Goal: Task Accomplishment & Management: Use online tool/utility

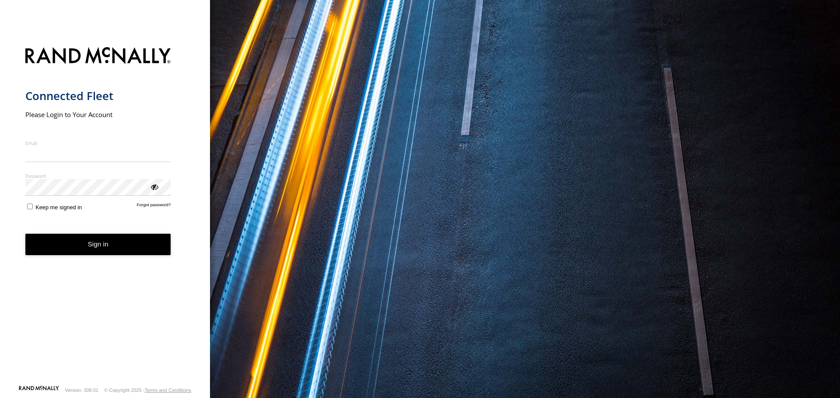
type input "**********"
click at [111, 256] on form "**********" at bounding box center [105, 213] width 160 height 343
click at [98, 247] on button "Sign in" at bounding box center [98, 244] width 146 height 21
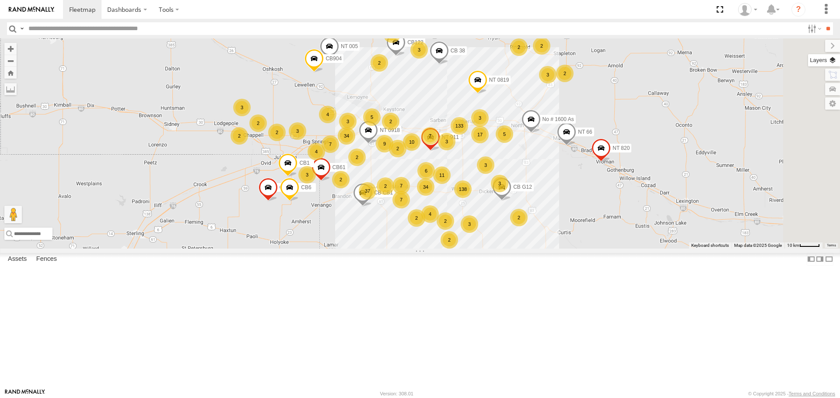
click at [833, 60] on label at bounding box center [824, 60] width 32 height 12
click at [0, 0] on span "Basemaps" at bounding box center [0, 0] width 0 height 0
click at [0, 0] on span "Satellite + Roadmap" at bounding box center [0, 0] width 0 height 0
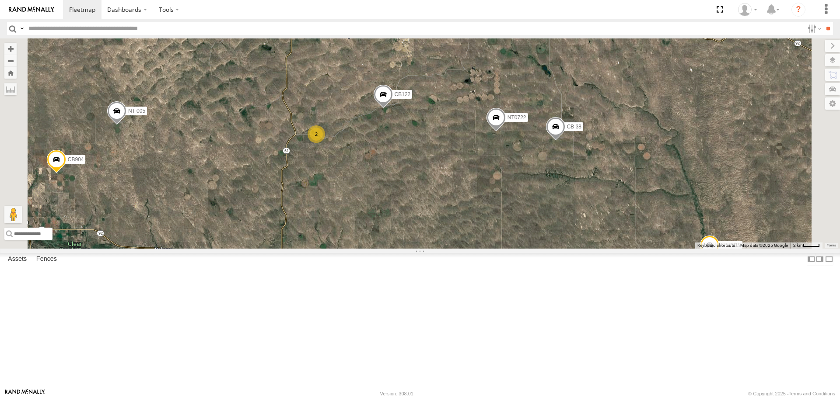
drag, startPoint x: 522, startPoint y: 115, endPoint x: 464, endPoint y: 252, distance: 149.2
click at [469, 248] on div "NT 005 CB1847 CB6 CB CB1 CB G12 NT 0918 CB61 NT 820 CB1 CB122 NT 66 No # 1600 A…" at bounding box center [420, 143] width 840 height 210
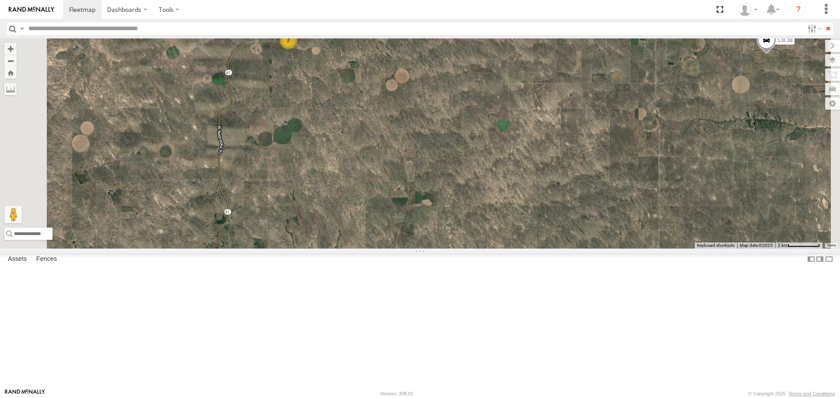
drag, startPoint x: 535, startPoint y: 249, endPoint x: 530, endPoint y: 56, distance: 193.4
click at [530, 56] on div "NT 005 CB1847 CB6 CB CB1 CB G12 NT 0918 CB61 NT 820 CB1 CB122 NT 66 No # 1600 A…" at bounding box center [420, 143] width 840 height 210
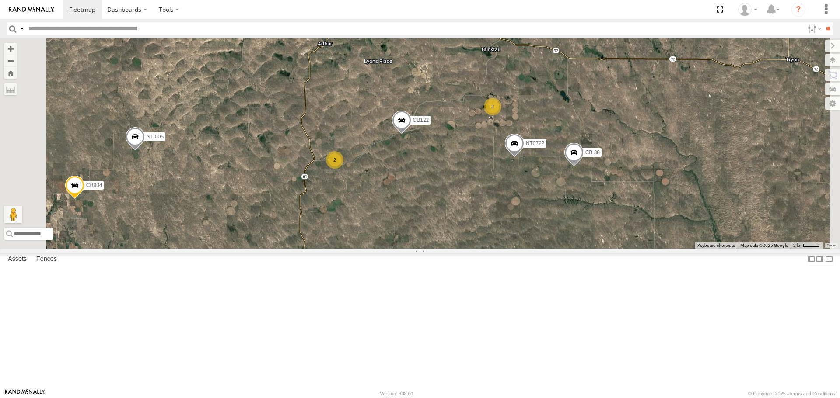
drag, startPoint x: 504, startPoint y: 125, endPoint x: 486, endPoint y: 270, distance: 146.3
click at [486, 248] on div "NT 005 CB1847 CB6 CB CB1 CB G12 NT 0918 CB61 NT 820 CB1 CB122 NT 66 No # 1600 A…" at bounding box center [420, 143] width 840 height 210
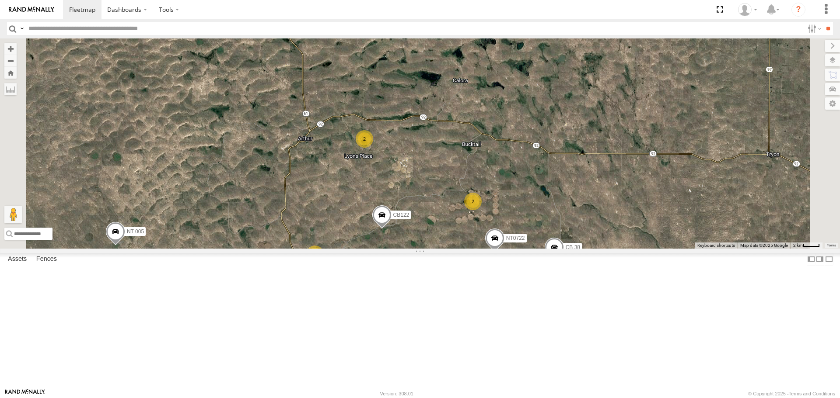
drag, startPoint x: 459, startPoint y: 160, endPoint x: 422, endPoint y: 246, distance: 93.3
click at [422, 246] on div "NT 005 CB1847 CB6 CB CB1 CB G12 NT 0918 CB61 NT 820 CB1 CB122 NT 66 No # 1600 A…" at bounding box center [420, 143] width 840 height 210
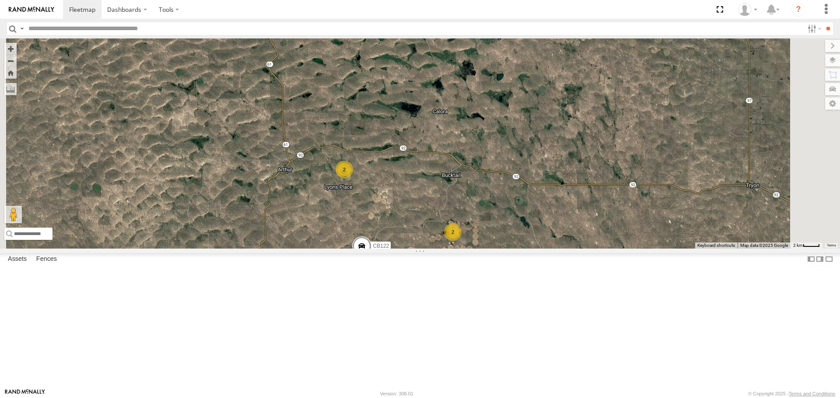
click at [353, 178] on div "2" at bounding box center [343, 169] width 17 height 17
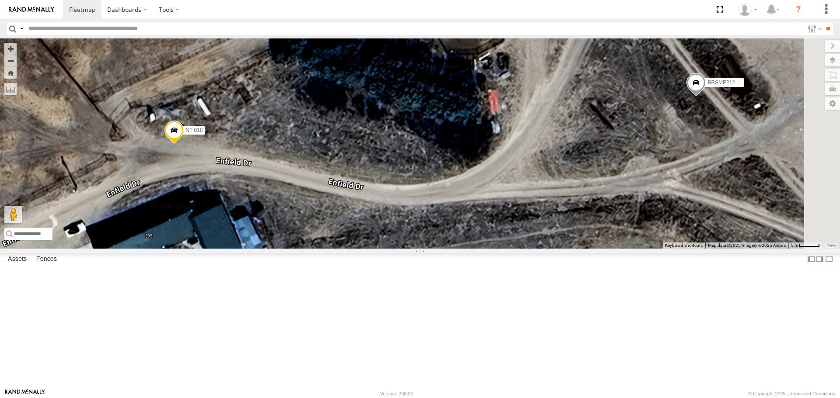
drag, startPoint x: 398, startPoint y: 234, endPoint x: 389, endPoint y: 205, distance: 29.6
click at [389, 205] on div "NT 005 CB1847 CB6 CB CB1 CB G12 NT 0918 CB61 NT 820 CB1 CB122 NT 66 No # 1600 A…" at bounding box center [420, 143] width 840 height 210
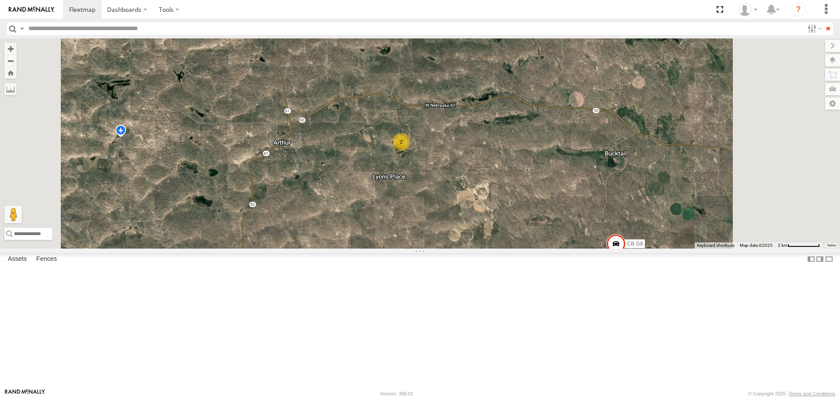
drag, startPoint x: 534, startPoint y: 313, endPoint x: 464, endPoint y: 197, distance: 135.2
click at [468, 202] on div "NT 005 CB1847 CB6 CB CB1 CB G12 NT 0918 CB61 NT 820 CB1 CB122 NT 66 No # 1600 A…" at bounding box center [420, 143] width 840 height 210
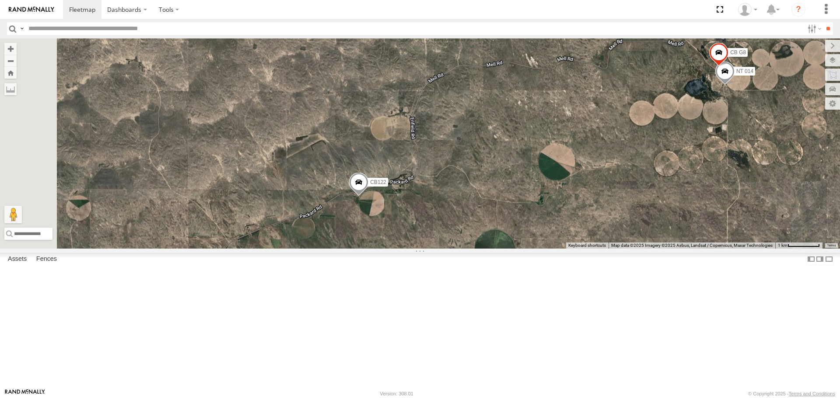
click at [368, 196] on span at bounding box center [358, 185] width 19 height 24
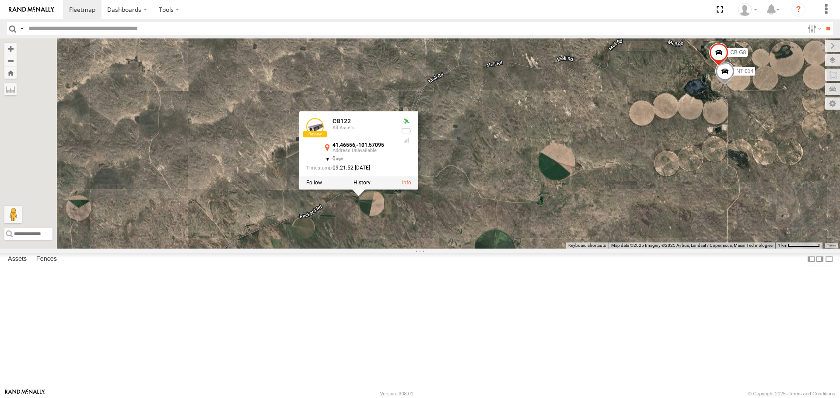
click at [506, 248] on div "NT 005 CB1847 CB6 CB CB1 CB G12 NT 0918 CB61 NT 820 CB1 CB122 NT 66 No # 1600 A…" at bounding box center [420, 143] width 840 height 210
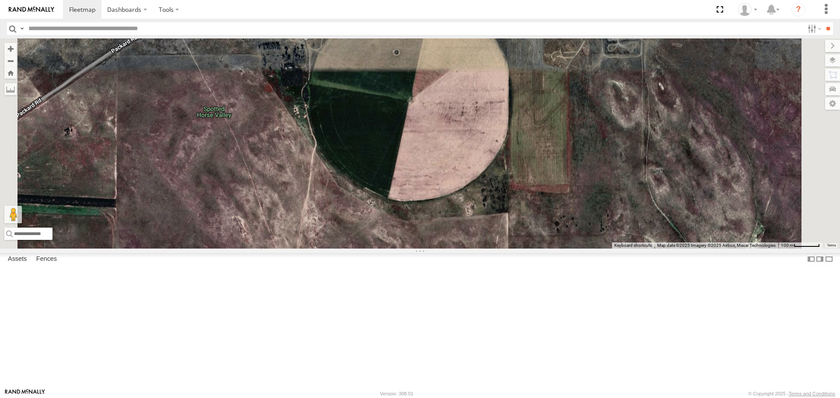
drag, startPoint x: 376, startPoint y: 147, endPoint x: 380, endPoint y: 215, distance: 67.9
click at [381, 213] on div "NT 005 CB1847 CB6 CB CB1 CB G12 NT 0918 CB61 NT 820 CB1 CB122 NT 66 No # 1600 A…" at bounding box center [420, 143] width 840 height 210
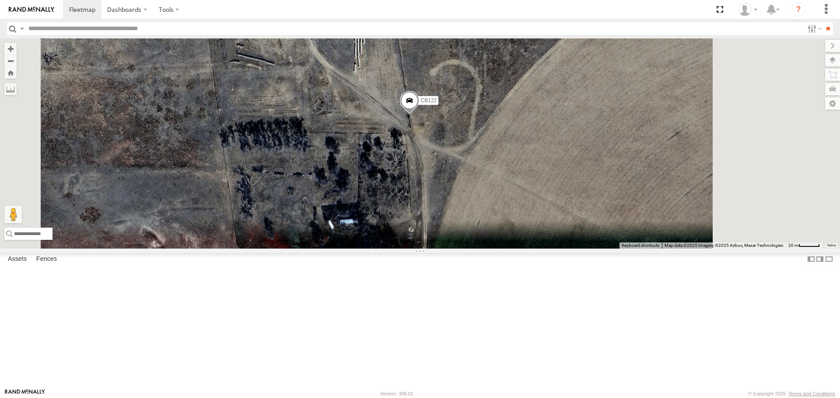
drag, startPoint x: 576, startPoint y: 187, endPoint x: 452, endPoint y: 229, distance: 131.1
click at [452, 229] on div "NT 005 CB1847 CB6 CB CB1 CB G12 NT 0918 CB61 NT 820 CB1 CB122 NT 66 No # 1600 A…" at bounding box center [420, 143] width 840 height 210
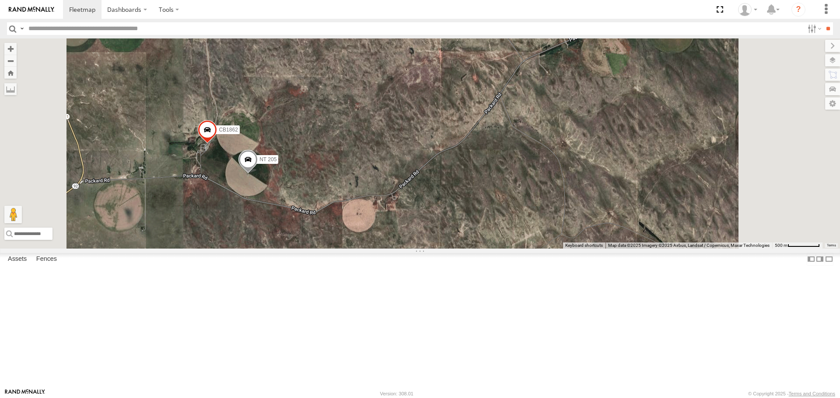
click at [217, 144] on span at bounding box center [207, 132] width 19 height 24
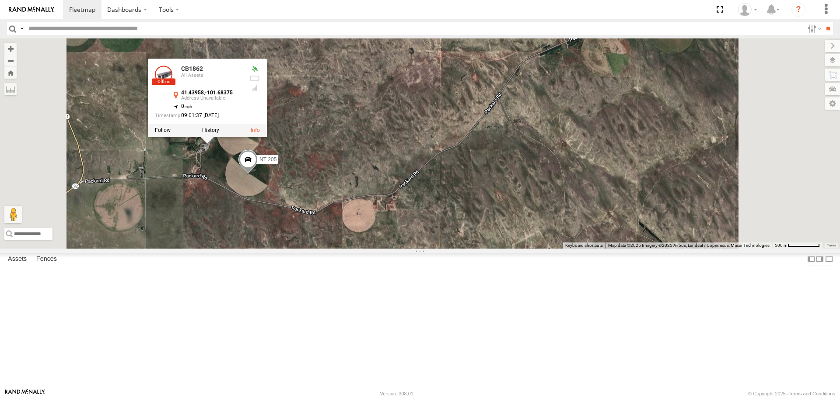
click at [258, 174] on span at bounding box center [247, 162] width 19 height 24
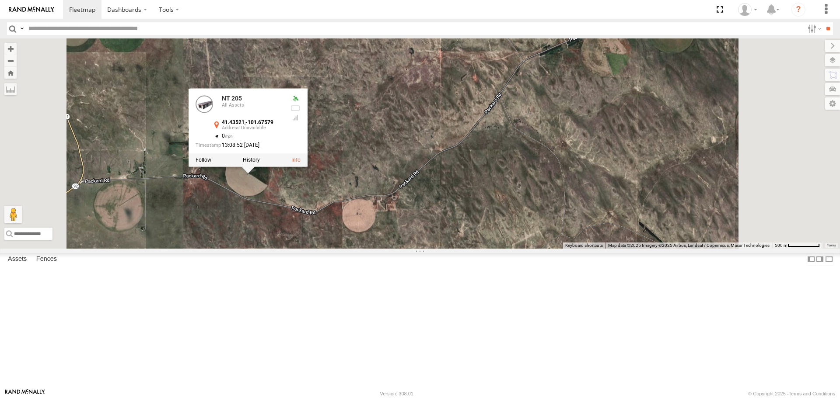
click at [319, 248] on div "NT 005 CB1847 CB6 CB CB1 CB G12 NT 0918 CB61 NT 820 CB1 CB122 NT 66 No # 1600 A…" at bounding box center [420, 143] width 840 height 210
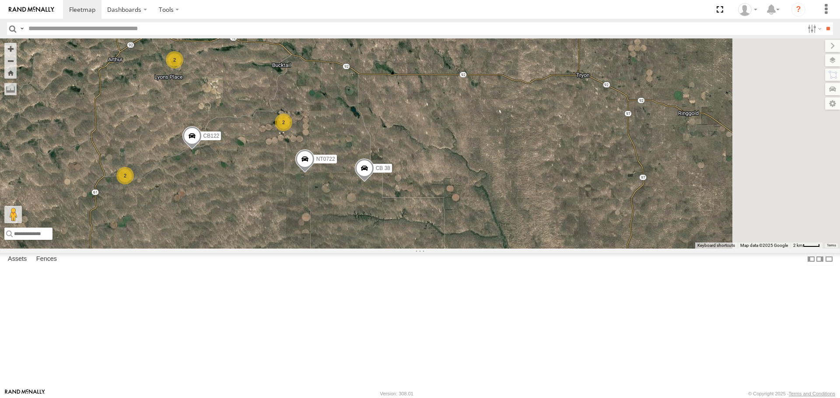
drag, startPoint x: 506, startPoint y: 231, endPoint x: 386, endPoint y: 254, distance: 122.4
click at [387, 248] on div "NT 005 CB1847 CB6 CB CB1 CB G12 NT 0918 CB61 NT 820 CB1 CB122 NT 66 No # 1600 A…" at bounding box center [420, 143] width 840 height 210
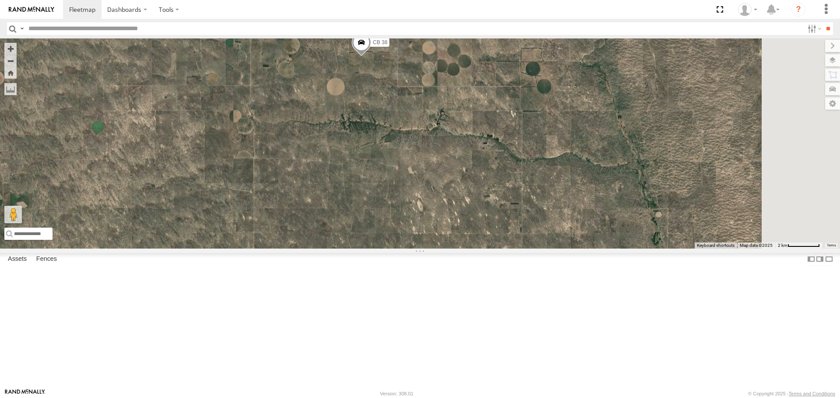
drag, startPoint x: 488, startPoint y: 245, endPoint x: 411, endPoint y: 143, distance: 128.0
click at [411, 143] on div "NT 005 CB1847 CB6 CB CB1 CB G12 NT 0918 CB61 NT 820 CB1 CB122 NT 66 No # 1600 A…" at bounding box center [420, 143] width 840 height 210
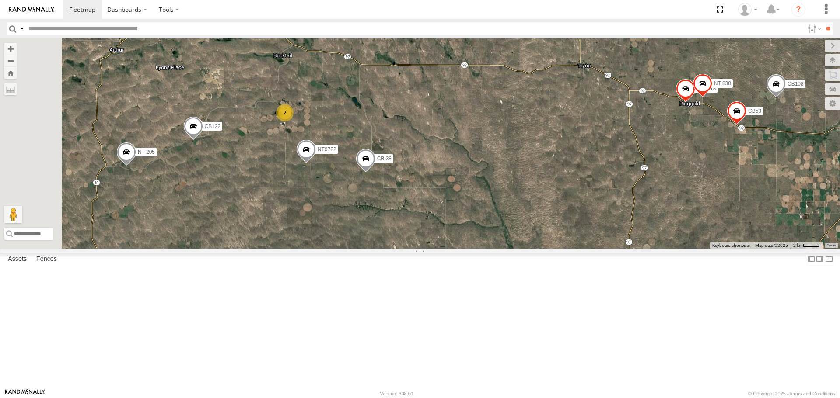
drag, startPoint x: 552, startPoint y: 279, endPoint x: 580, endPoint y: 376, distance: 101.2
click at [580, 248] on div "NT 005 CB1847 CB6 CB CB1 CB G12 NT 0918 CB61 NT 820 CB1 CB122 NT 66 No # 1600 A…" at bounding box center [420, 143] width 840 height 210
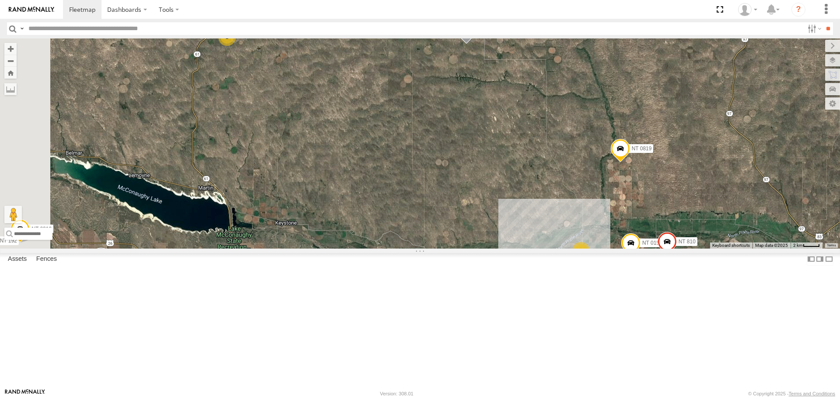
drag, startPoint x: 370, startPoint y: 290, endPoint x: 463, endPoint y: 62, distance: 246.2
click at [464, 66] on div "NT 005 CB1847 CB6 CB CB1 CB G12 NT 0918 CB61 NT 820 CB1 CB122 NT 66 No # 1600 A…" at bounding box center [420, 143] width 840 height 210
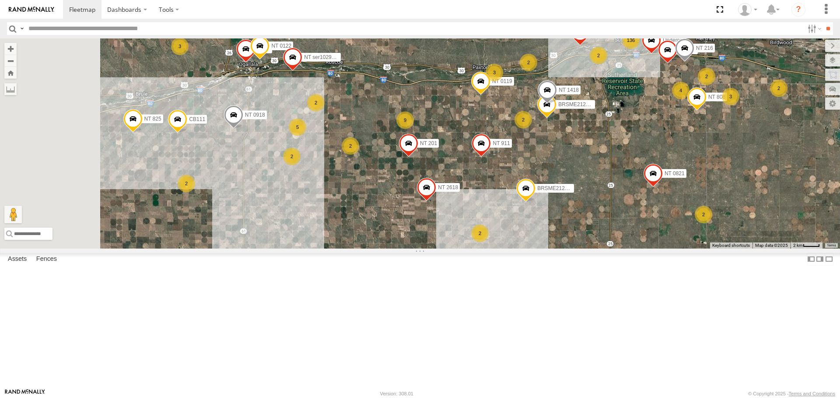
drag, startPoint x: 384, startPoint y: 262, endPoint x: 452, endPoint y: 164, distance: 119.1
click at [452, 164] on div "NT 005 CB1847 CB6 CB CB1 CB G12 NT 0918 CB61 NT 820 CB1 CB122 NT 66 No # 1600 A…" at bounding box center [420, 143] width 840 height 210
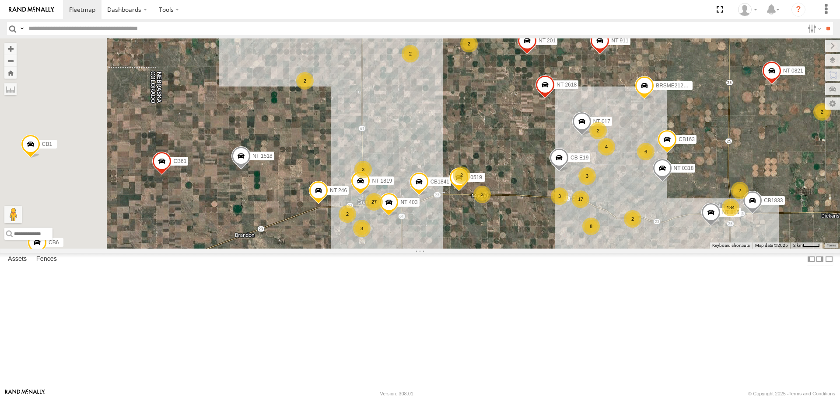
drag, startPoint x: 391, startPoint y: 262, endPoint x: 518, endPoint y: 153, distance: 167.2
click at [518, 153] on div "NT 005 CB1847 CB6 CB CB1 CB G12 NT 0918 CB61 NT 820 CB1 CB122 NT 66 No # 1600 A…" at bounding box center [420, 143] width 840 height 210
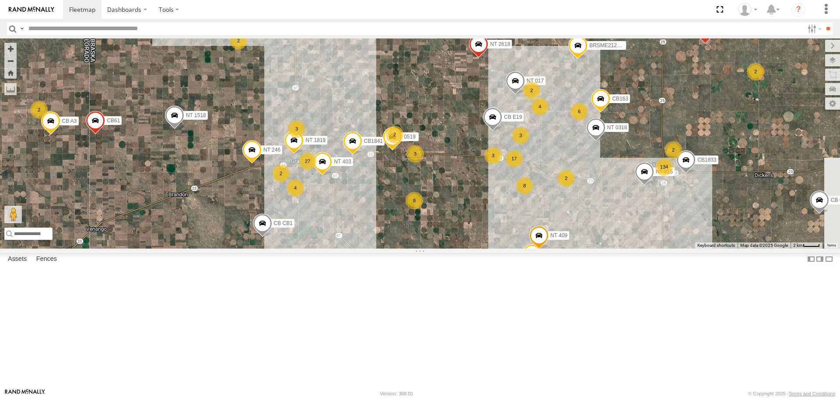
drag, startPoint x: 408, startPoint y: 291, endPoint x: 334, endPoint y: 259, distance: 80.9
click at [334, 248] on div "NT 005 CB1847 CB6 CB CB1 CB G12 NT 0918 CB61 NT 820 CB1 CB122 NT 66 No # 1600 A…" at bounding box center [420, 143] width 840 height 210
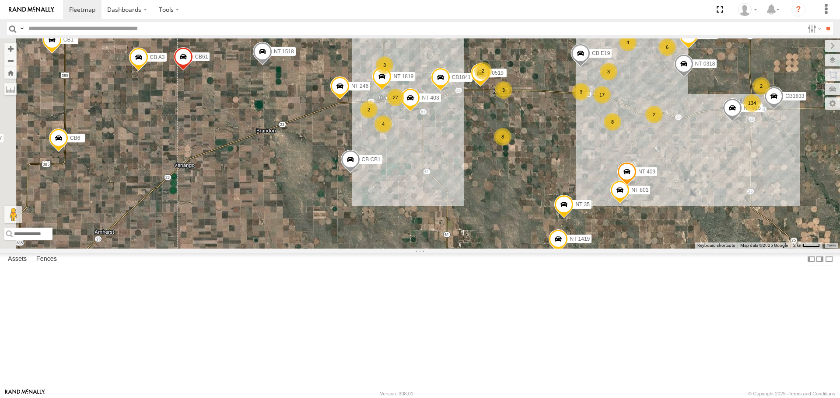
drag, startPoint x: 422, startPoint y: 358, endPoint x: 504, endPoint y: 235, distance: 148.0
click at [504, 235] on div "NT 005 CB1847 CB6 CB CB1 CB G12 NT 0918 CB61 NT 820 CB1 CB122 NT 66 No # 1600 A…" at bounding box center [420, 143] width 840 height 210
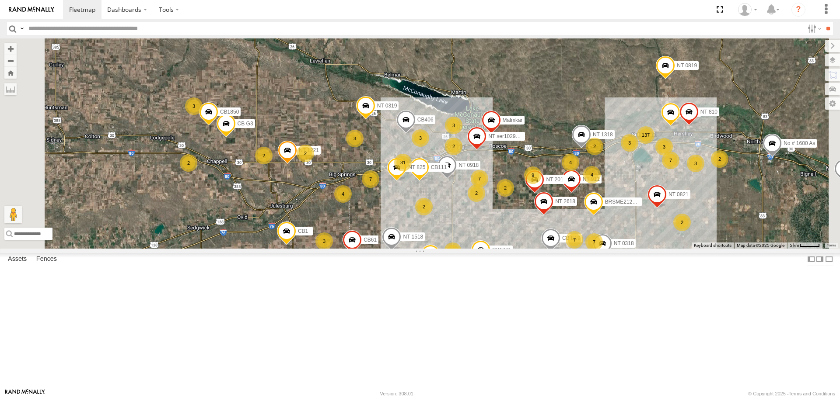
drag, startPoint x: 453, startPoint y: 312, endPoint x: 509, endPoint y: 419, distance: 120.7
click at [509, 398] on html "Dashboards" at bounding box center [420, 199] width 840 height 398
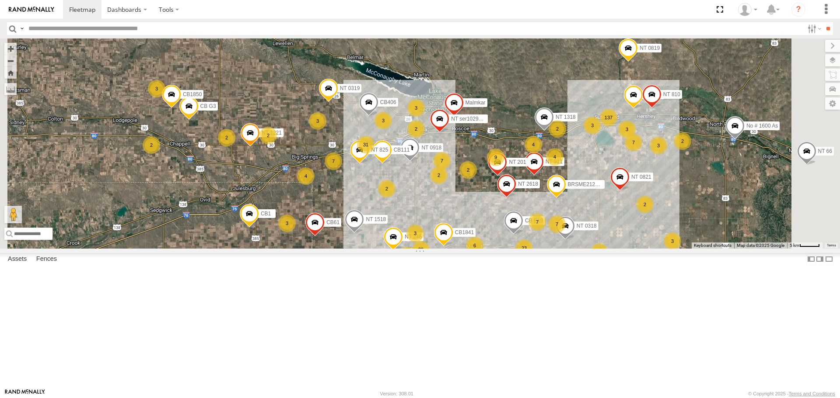
drag, startPoint x: 454, startPoint y: 300, endPoint x: 407, endPoint y: 291, distance: 48.1
click at [407, 248] on div "NT 005 CB1847 CB6 CB CB1 CB G12 NT 0918 CB61 NT 820 CB1 CB122 NT 66 No # 1600 A…" at bounding box center [420, 143] width 840 height 210
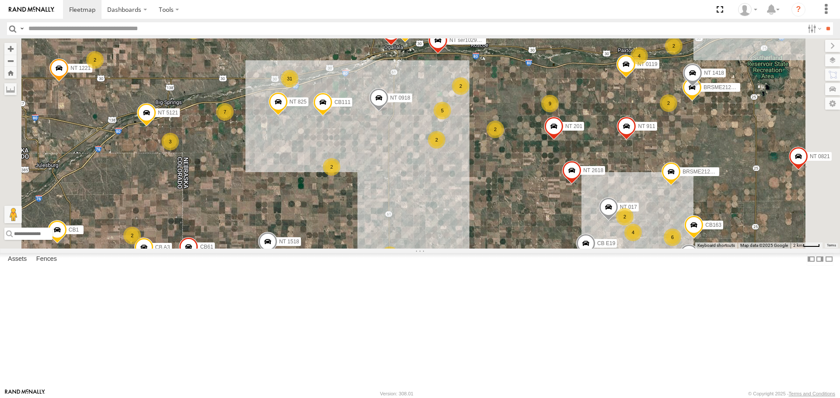
drag, startPoint x: 365, startPoint y: 272, endPoint x: 352, endPoint y: 332, distance: 62.0
click at [355, 248] on div "NT 005 CB1847 CB6 CB CB1 CB G12 NT 0918 CB61 NT 820 CB1 CB122 NT 66 No # 1600 A…" at bounding box center [420, 143] width 840 height 210
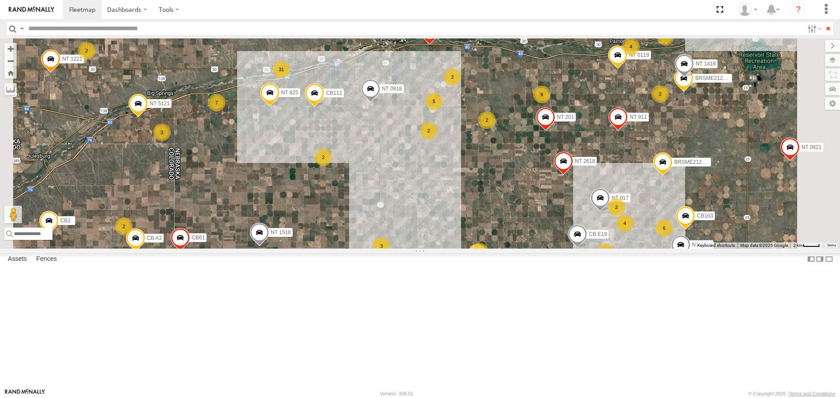
click at [269, 247] on span at bounding box center [259, 235] width 19 height 24
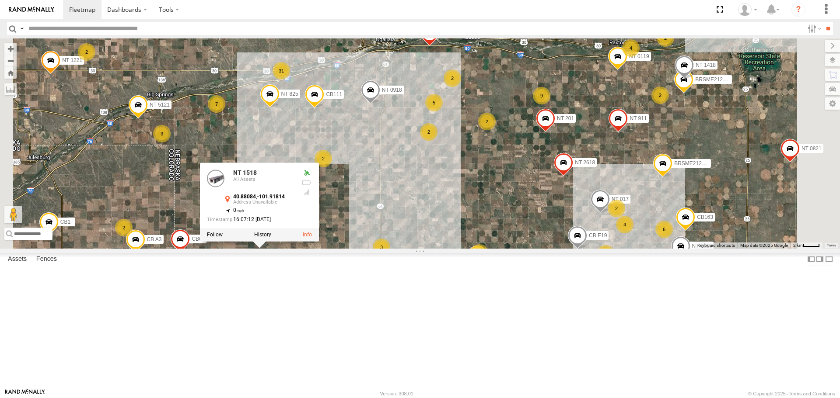
click at [393, 248] on div "NT 005 CB1847 CB6 CB CB1 CB G12 NT 0918 CB61 NT 820 CB1 CB122 NT 66 No # 1600 A…" at bounding box center [420, 143] width 840 height 210
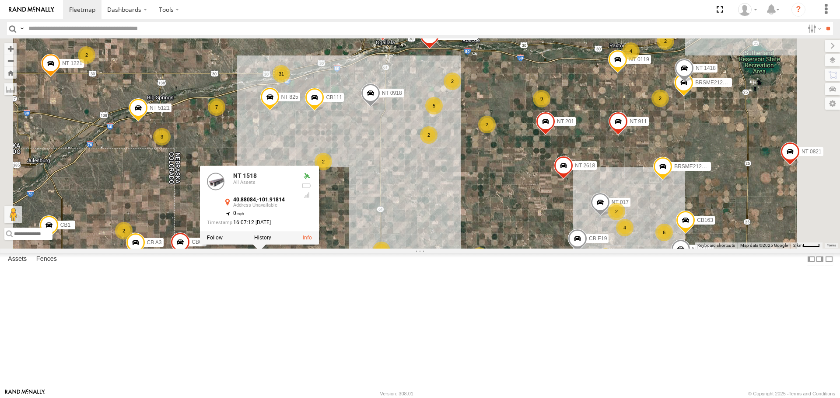
click at [391, 248] on div "NT 005 CB1847 CB6 CB CB1 CB G12 NT 0918 CB61 NT 820 CB1 CB122 NT 66 No # 1600 A…" at bounding box center [420, 143] width 840 height 210
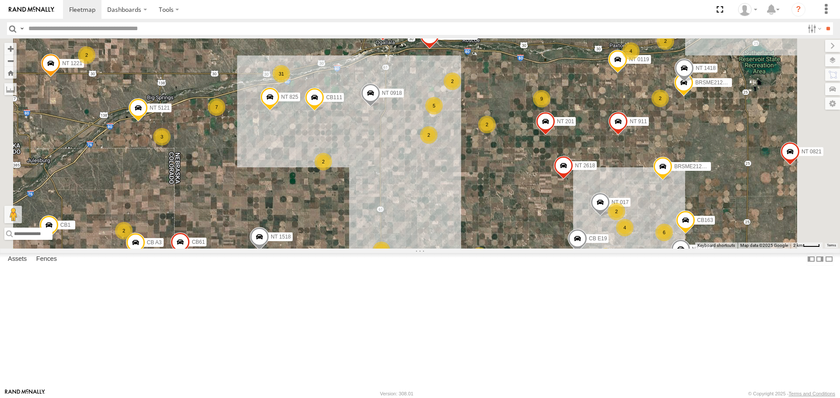
click at [291, 240] on span "NT 1518" at bounding box center [281, 237] width 20 height 6
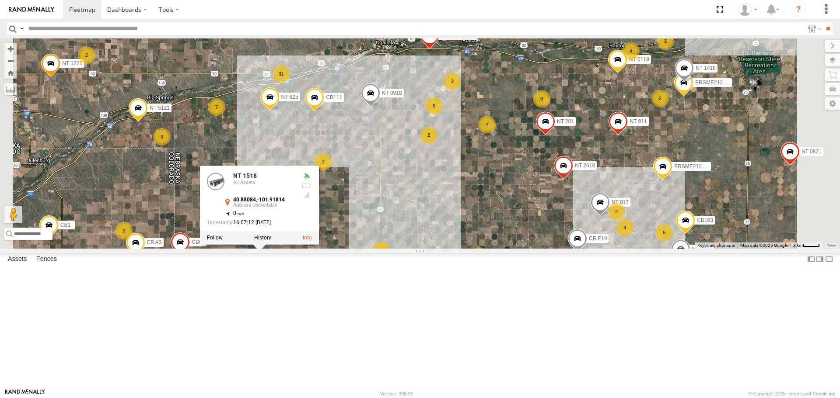
click at [398, 248] on div "NT 005 CB1847 CB6 CB CB1 CB G12 NT 0918 CB61 NT 820 CB1 CB122 NT 66 No # 1600 A…" at bounding box center [420, 143] width 840 height 210
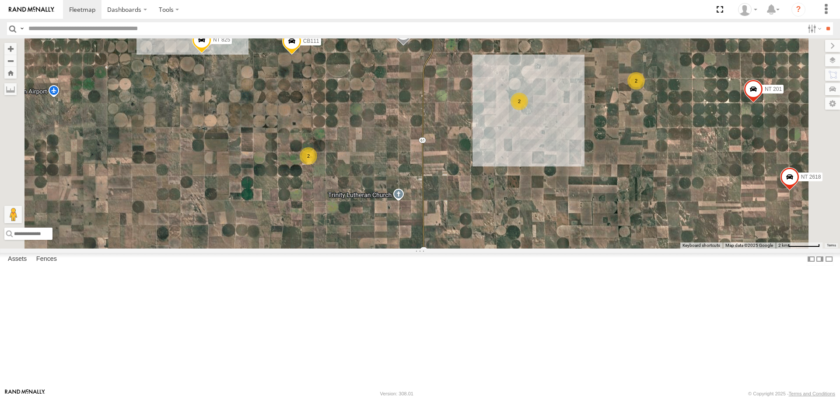
drag, startPoint x: 472, startPoint y: 303, endPoint x: 419, endPoint y: 370, distance: 85.2
click at [442, 398] on html "Dashboards" at bounding box center [420, 199] width 840 height 398
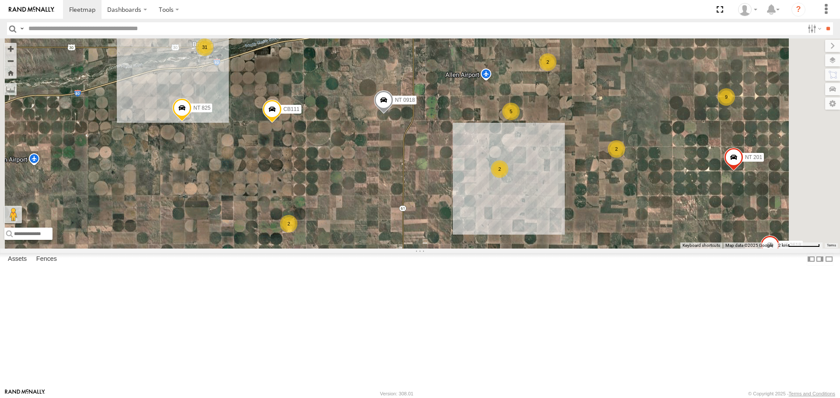
click at [297, 233] on div "2" at bounding box center [288, 223] width 17 height 17
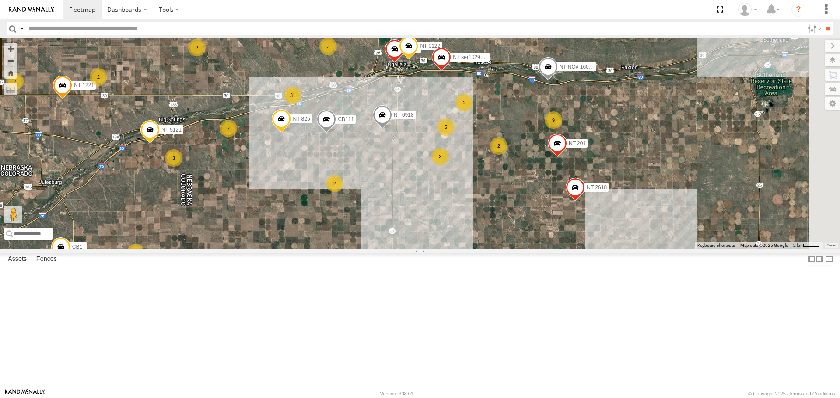
drag, startPoint x: 583, startPoint y: 335, endPoint x: 443, endPoint y: 267, distance: 155.5
click at [412, 248] on div "CB111 NT 0918 NT 825 221 NT 0122 NT ser1029725 NT 5121 31 5 2 9 NT 201 2 3 2 Ma…" at bounding box center [420, 143] width 840 height 210
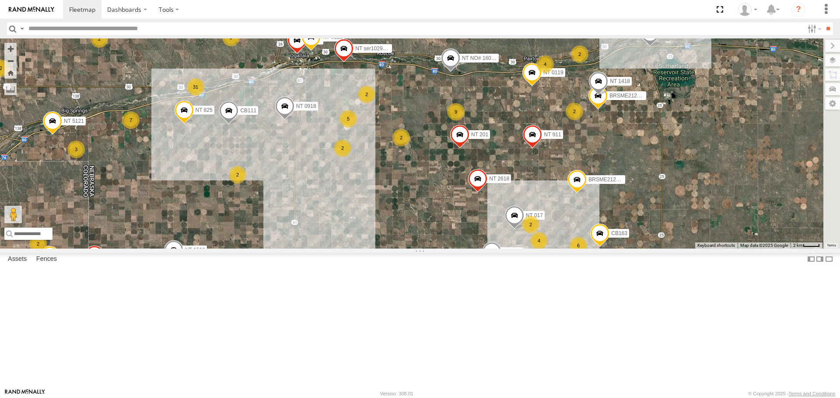
drag, startPoint x: 594, startPoint y: 297, endPoint x: 503, endPoint y: 294, distance: 91.0
click at [503, 248] on div "CB111 NT 0918 NT 825 221 NT 0122 NT ser1029725 NT 5121 31 5 2 9 NT 201 2 3 2 Ma…" at bounding box center [420, 143] width 840 height 210
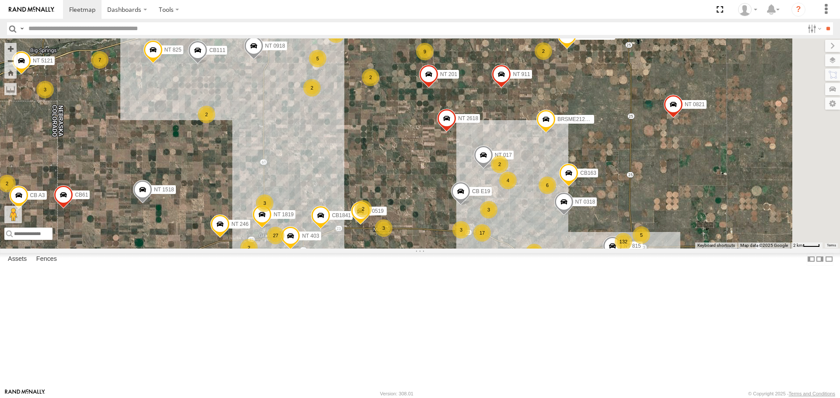
drag, startPoint x: 512, startPoint y: 336, endPoint x: 479, endPoint y: 272, distance: 71.8
click at [479, 248] on div "CB111 NT 0918 NT 825 221 NT 0122 NT ser1029725 NT 5121 31 5 2 9 NT 201 2 3 2 Ma…" at bounding box center [420, 143] width 840 height 210
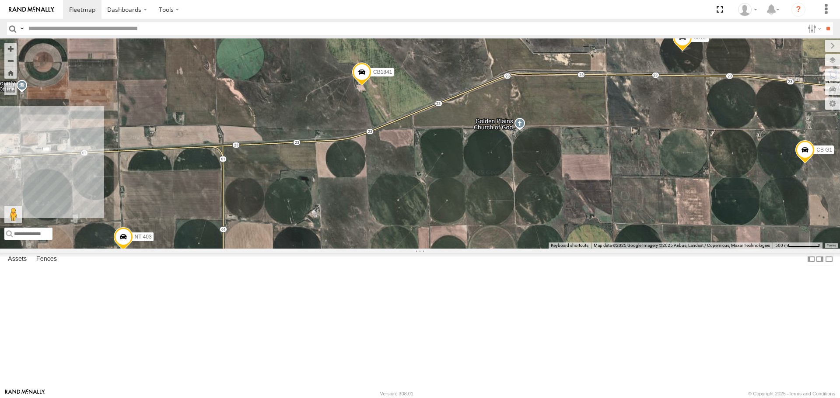
drag, startPoint x: 520, startPoint y: 227, endPoint x: 839, endPoint y: 185, distance: 322.4
click at [839, 185] on div "To navigate the map with touch gestures double-tap and hold your finger on the …" at bounding box center [420, 143] width 840 height 210
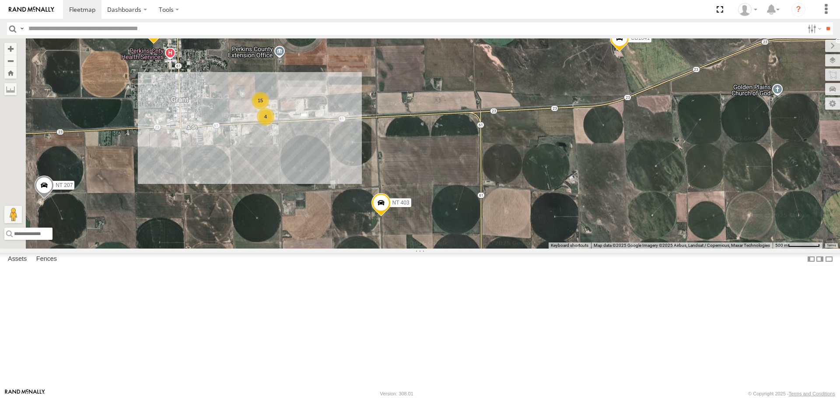
drag, startPoint x: 449, startPoint y: 241, endPoint x: 610, endPoint y: 225, distance: 161.7
click at [610, 225] on div "CB111 NT 0918 NT 825 221 NT 0122 NT ser1029725 NT 5121 NT 201 Malmkar NT NO# 16…" at bounding box center [420, 143] width 840 height 210
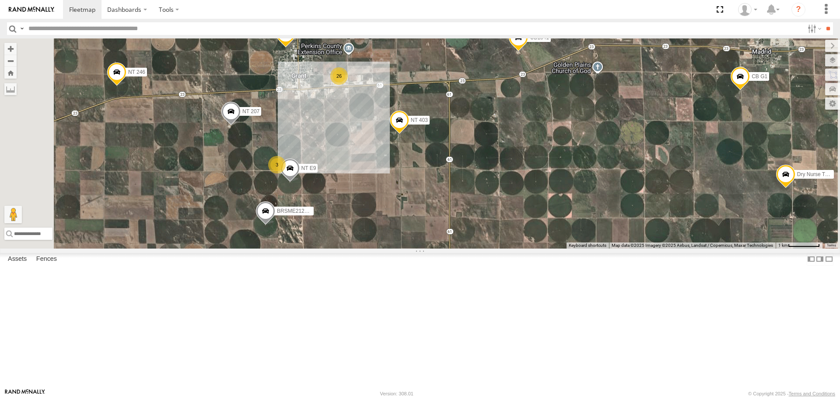
drag, startPoint x: 597, startPoint y: 276, endPoint x: 586, endPoint y: 244, distance: 33.5
click at [586, 244] on div "CB111 NT 0918 NT 825 221 NT 0122 NT ser1029725 NT 5121 NT 201 Malmkar NT NO# 16…" at bounding box center [420, 143] width 840 height 210
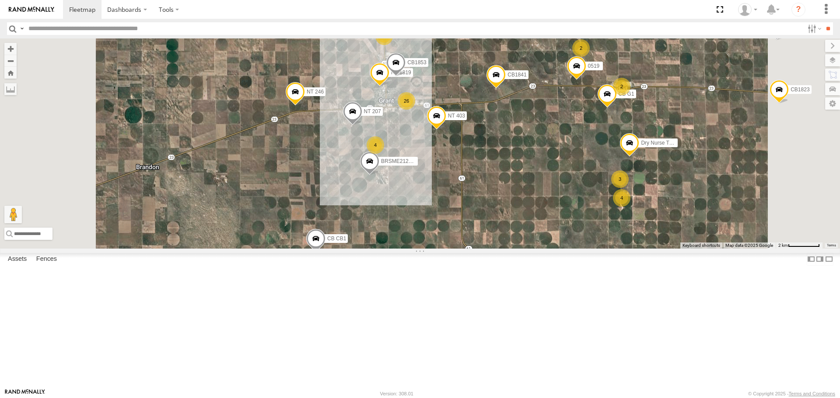
drag, startPoint x: 503, startPoint y: 350, endPoint x: 490, endPoint y: 308, distance: 43.6
click at [490, 248] on div "CB111 NT 0918 NT 825 221 NT 0122 NT ser1029725 NT 5121 NT 201 Malmkar NT NO# 16…" at bounding box center [420, 143] width 840 height 210
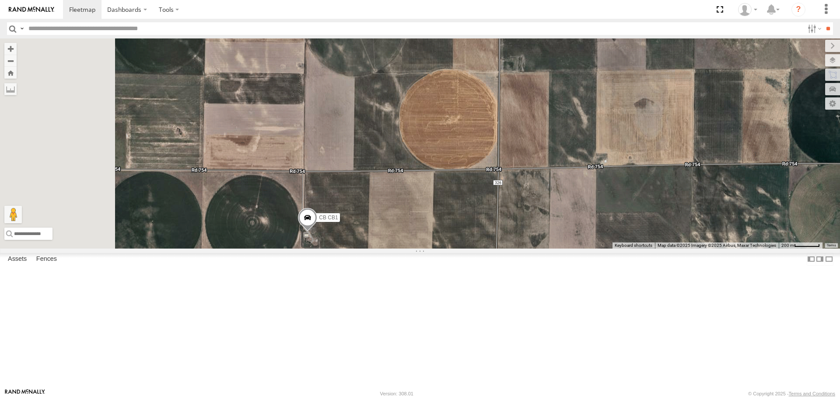
drag, startPoint x: 392, startPoint y: 348, endPoint x: 448, endPoint y: 253, distance: 110.6
click at [448, 248] on div "CB111 NT 0918 NT 825 221 NT 0122 NT ser1029725 NT 5121 NT 201 Malmkar NT NO# 16…" at bounding box center [420, 143] width 840 height 210
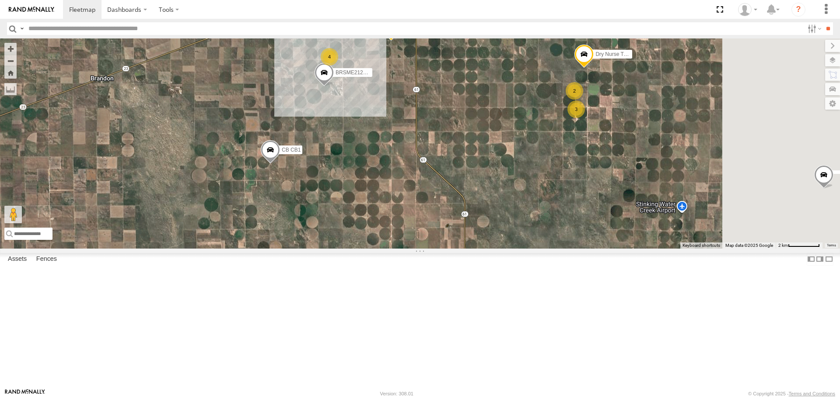
drag, startPoint x: 635, startPoint y: 306, endPoint x: 421, endPoint y: 228, distance: 227.2
click at [421, 228] on div "CB111 NT 0918 NT 825 221 NT 0122 NT ser1029725 NT 5121 NT 201 Malmkar NT NO# 16…" at bounding box center [420, 143] width 840 height 210
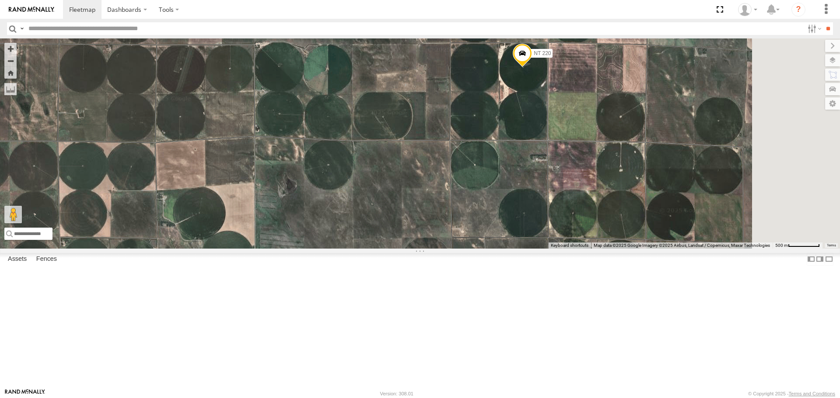
drag, startPoint x: 655, startPoint y: 177, endPoint x: 541, endPoint y: 343, distance: 202.0
click at [542, 248] on div "CB111 NT 0918 NT 825 221 NT 0122 NT ser1029725 NT 5121 NT 201 Malmkar NT NO# 16…" at bounding box center [420, 143] width 840 height 210
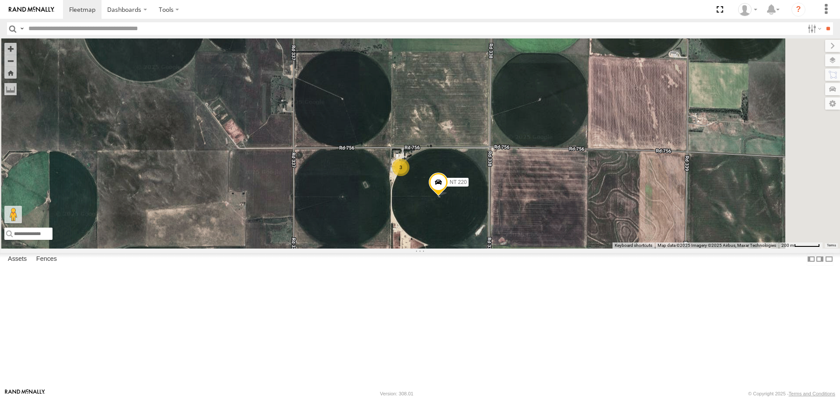
drag, startPoint x: 512, startPoint y: 234, endPoint x: 538, endPoint y: 316, distance: 85.5
click at [538, 248] on div "CB111 NT 0918 NT 825 221 NT 0122 NT ser1029725 NT 5121 NT 201 Malmkar NT NO# 16…" at bounding box center [420, 143] width 840 height 210
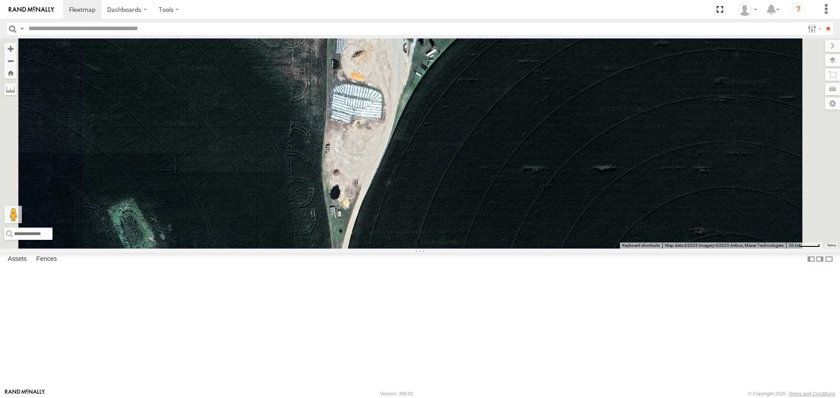
drag, startPoint x: 496, startPoint y: 268, endPoint x: 506, endPoint y: 394, distance: 126.4
click at [506, 398] on html "Dashboards" at bounding box center [420, 199] width 840 height 398
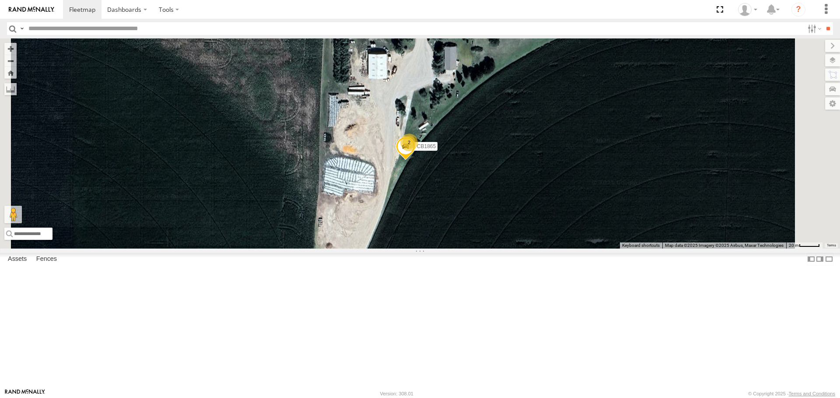
drag, startPoint x: 501, startPoint y: 238, endPoint x: 493, endPoint y: 311, distance: 73.0
click at [493, 248] on div "CB111 NT 0918 NT 825 221 NT 0122 NT ser1029725 NT 5121 NT 201 Malmkar NT NO# 16…" at bounding box center [420, 143] width 840 height 210
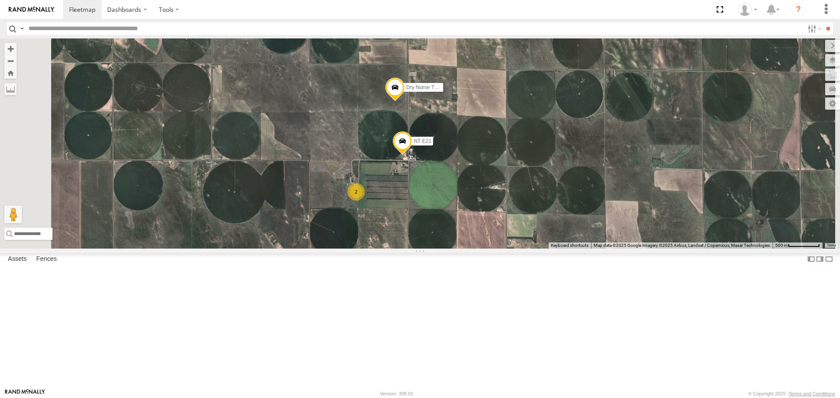
drag, startPoint x: 571, startPoint y: 211, endPoint x: 524, endPoint y: 281, distance: 84.2
click at [524, 248] on div "CB111 NT 0918 NT 825 221 NT 0122 NT ser1029725 NT 5121 NT 201 Malmkar NT NO# 16…" at bounding box center [420, 143] width 840 height 210
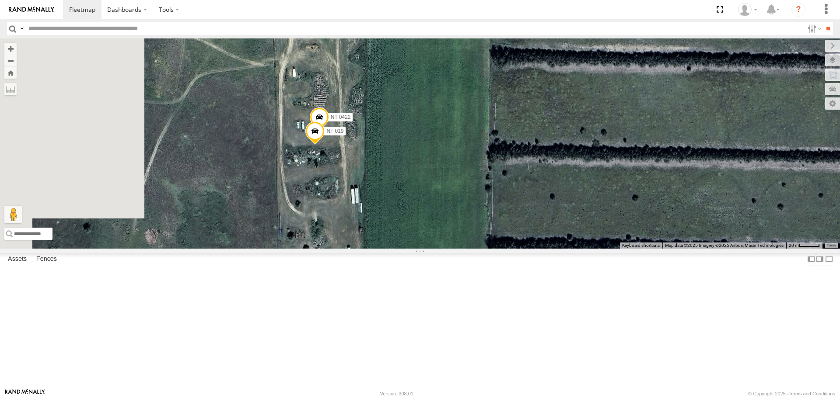
drag, startPoint x: 314, startPoint y: 192, endPoint x: 480, endPoint y: 317, distance: 208.5
click at [480, 248] on div "CB111 NT 0918 NT 825 221 NT 0122 NT ser1029725 NT 5121 NT 201 Malmkar NT NO# 16…" at bounding box center [420, 143] width 840 height 210
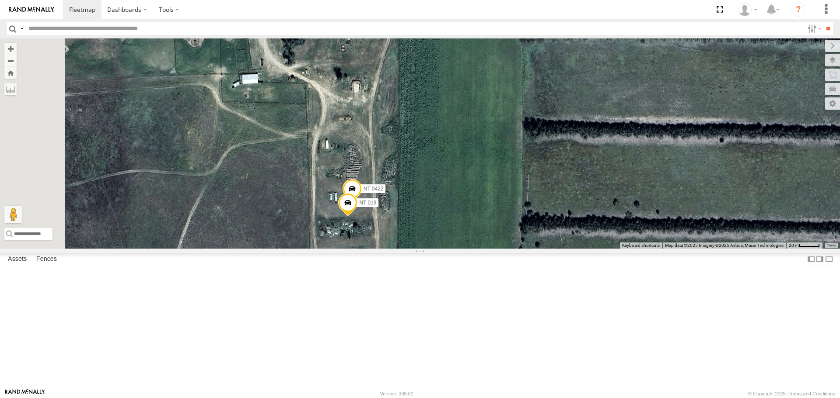
drag, startPoint x: 490, startPoint y: 204, endPoint x: 500, endPoint y: 239, distance: 36.3
click at [503, 243] on div "CB111 NT 0918 NT 825 221 NT 0122 NT ser1029725 NT 5121 NT 201 Malmkar NT NO# 16…" at bounding box center [420, 143] width 840 height 210
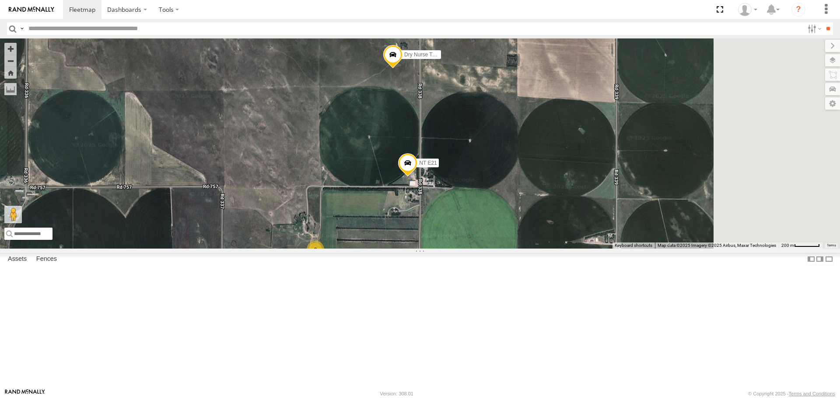
drag, startPoint x: 495, startPoint y: 265, endPoint x: 419, endPoint y: 330, distance: 99.2
click at [420, 248] on div "CB111 NT 0918 NT 825 221 NT 0122 NT ser1029725 NT 5121 NT 201 Malmkar NT NO# 16…" at bounding box center [420, 143] width 840 height 210
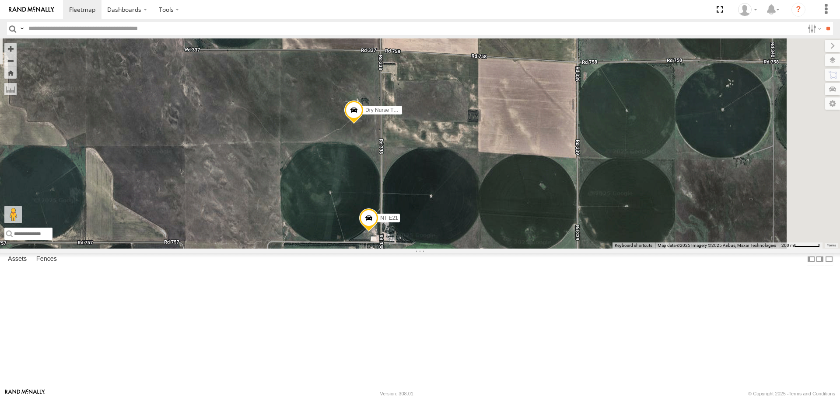
drag, startPoint x: 574, startPoint y: 251, endPoint x: 547, endPoint y: 307, distance: 61.4
click at [547, 248] on div "CB111 NT 0918 NT 825 221 NT 0122 NT ser1029725 NT 5121 NT 201 Malmkar NT NO# 16…" at bounding box center [420, 143] width 840 height 210
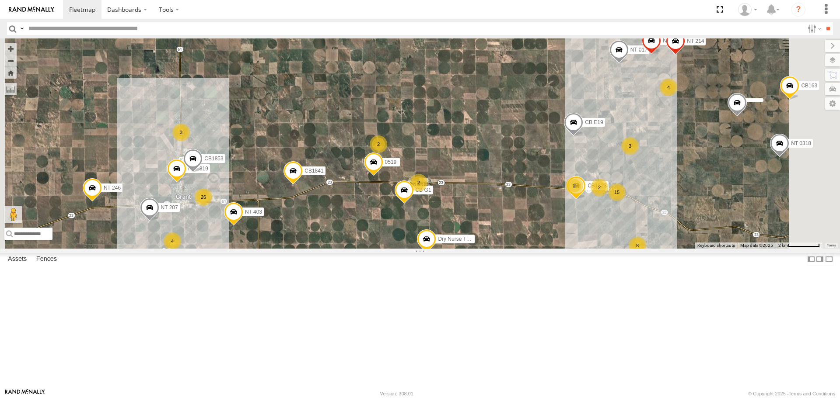
drag, startPoint x: 554, startPoint y: 252, endPoint x: 513, endPoint y: 332, distance: 89.2
click at [514, 248] on div "CB111 NT 0918 NT 825 221 NT 0122 NT ser1029725 NT 5121 NT 201 Malmkar NT NO# 16…" at bounding box center [420, 143] width 840 height 210
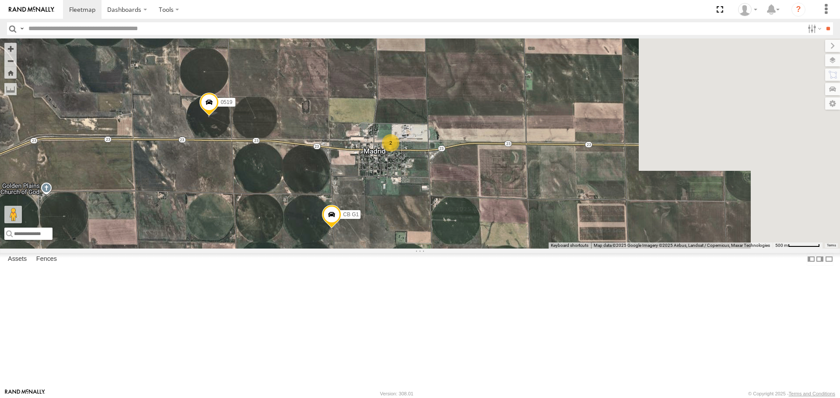
drag, startPoint x: 631, startPoint y: 221, endPoint x: 424, endPoint y: 336, distance: 237.1
click at [426, 248] on div "CB111 NT 0918 NT 825 221 NT 0122 NT ser1029725 NT 5121 NT 201 Malmkar NT NO# 16…" at bounding box center [420, 143] width 840 height 210
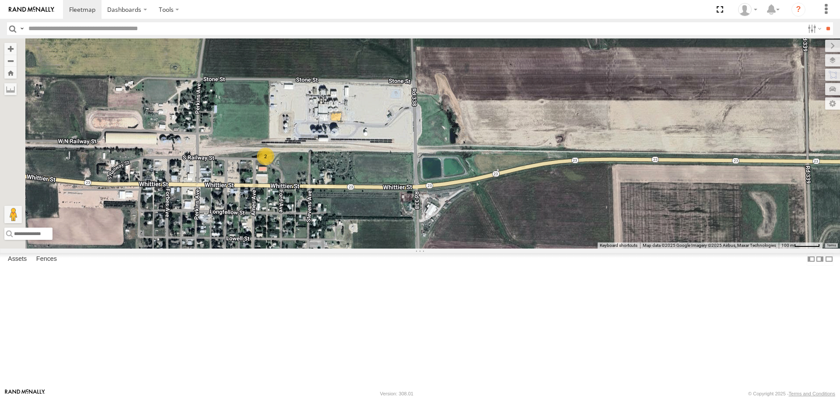
drag, startPoint x: 282, startPoint y: 276, endPoint x: 384, endPoint y: 304, distance: 106.5
click at [387, 248] on div "CB111 NT 0918 NT 825 221 NT 0122 NT ser1029725 NT 5121 NT 201 Malmkar NT NO# 16…" at bounding box center [420, 143] width 840 height 210
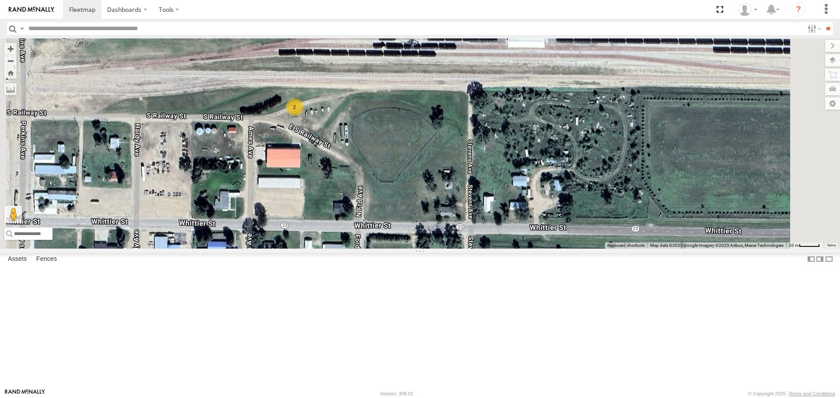
drag, startPoint x: 449, startPoint y: 230, endPoint x: 442, endPoint y: 319, distance: 89.9
click at [442, 248] on div "CB111 NT 0918 NT 825 221 NT 0122 NT ser1029725 NT 5121 NT 201 Malmkar NT NO# 16…" at bounding box center [420, 143] width 840 height 210
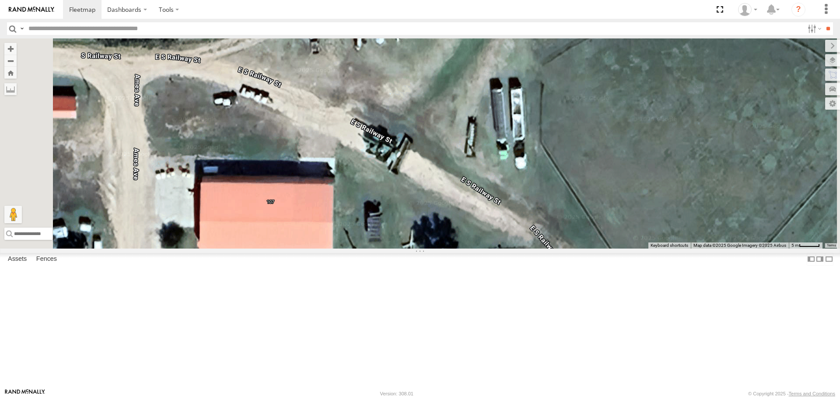
drag, startPoint x: 412, startPoint y: 164, endPoint x: 483, endPoint y: 346, distance: 196.0
click at [483, 248] on div "CB111 NT 0918 NT 825 221 NT 0122 NT ser1029725 NT 5121 NT 201 Malmkar NT NO# 16…" at bounding box center [420, 143] width 840 height 210
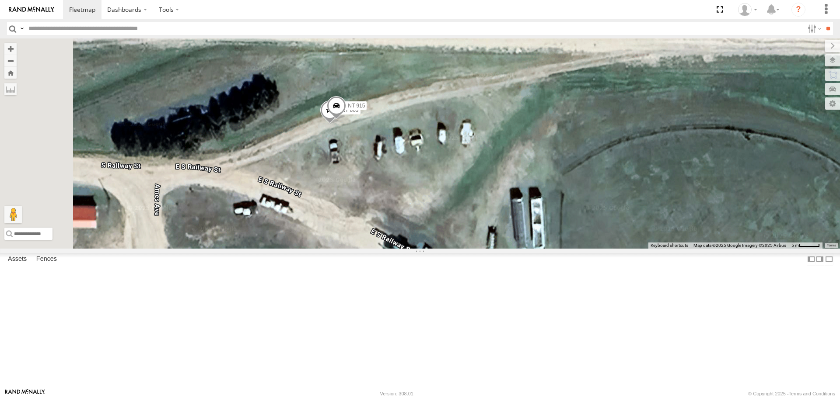
click at [520, 177] on div "CB111 NT 0918 NT 825 221 NT 0122 NT ser1029725 NT 5121 NT 201 Malmkar NT NO# 16…" at bounding box center [420, 143] width 840 height 210
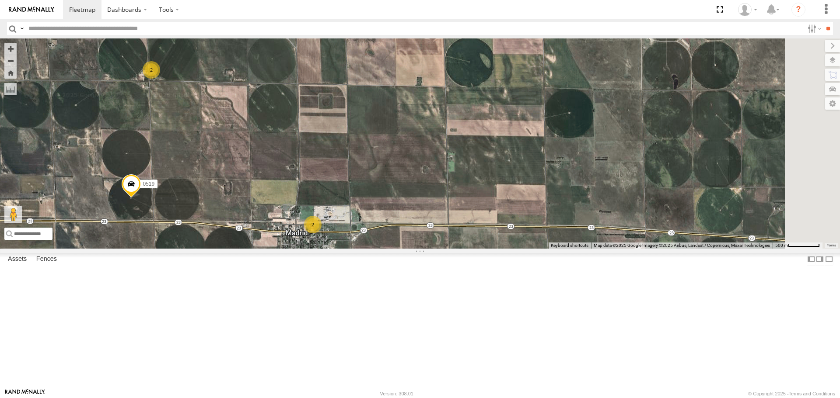
drag, startPoint x: 642, startPoint y: 209, endPoint x: 435, endPoint y: 283, distance: 219.8
click at [442, 248] on div "CB111 NT 0918 NT 825 221 NT 0122 NT ser1029725 NT 5121 NT 201 Malmkar NT NO# 16…" at bounding box center [420, 143] width 840 height 210
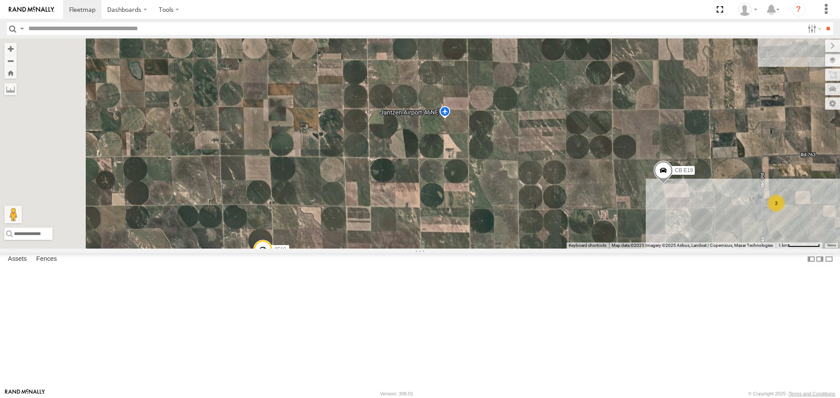
drag, startPoint x: 423, startPoint y: 180, endPoint x: 607, endPoint y: 287, distance: 212.6
click at [609, 248] on div "CB111 NT 0918 NT 825 221 NT 0122 NT ser1029725 NT 5121 NT 201 Malmkar NT NO# 16…" at bounding box center [420, 143] width 840 height 210
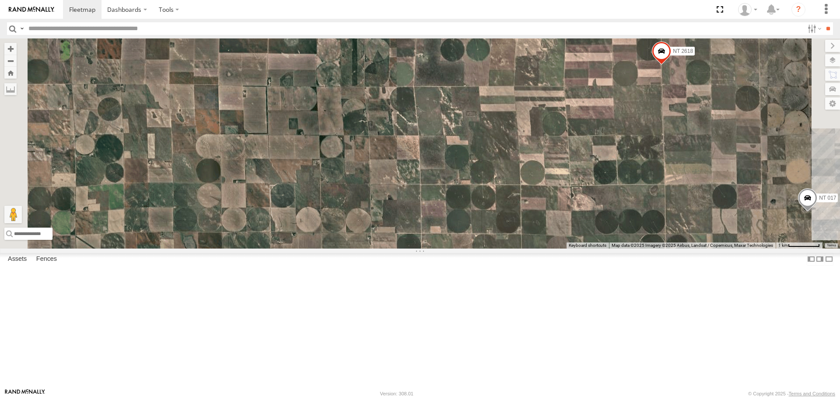
drag, startPoint x: 576, startPoint y: 199, endPoint x: 617, endPoint y: 331, distance: 137.5
click at [617, 248] on div "CB111 NT 0918 NT 825 221 NT 0122 NT ser1029725 NT 5121 NT 201 Malmkar NT NO# 16…" at bounding box center [420, 143] width 840 height 210
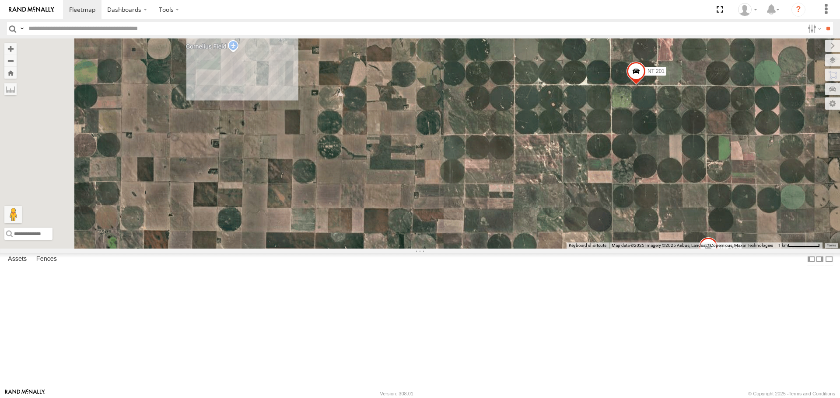
drag, startPoint x: 552, startPoint y: 161, endPoint x: 596, endPoint y: 267, distance: 114.5
click at [596, 248] on div "CB111 NT 0918 NT 825 221 NT 0122 NT ser1029725 NT 5121 NT 201 Malmkar NT NO# 16…" at bounding box center [420, 143] width 840 height 210
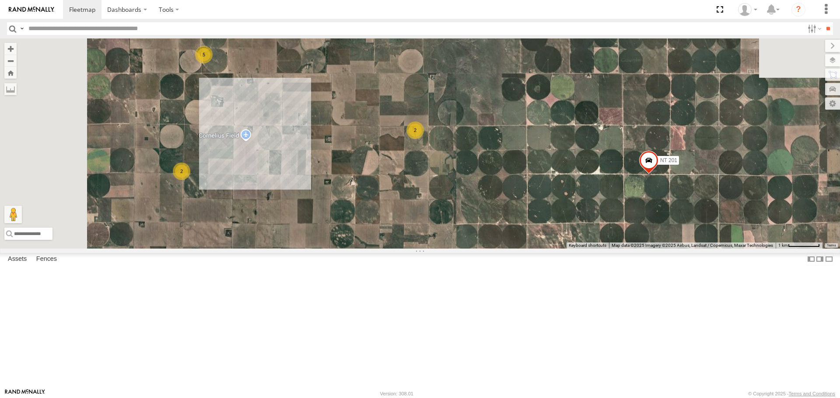
drag, startPoint x: 561, startPoint y: 199, endPoint x: 579, endPoint y: 265, distance: 68.3
click at [579, 248] on div "CB111 NT 0918 NT 825 221 NT 0122 NT ser1029725 NT 5121 NT 201 Malmkar NT NO# 16…" at bounding box center [420, 143] width 840 height 210
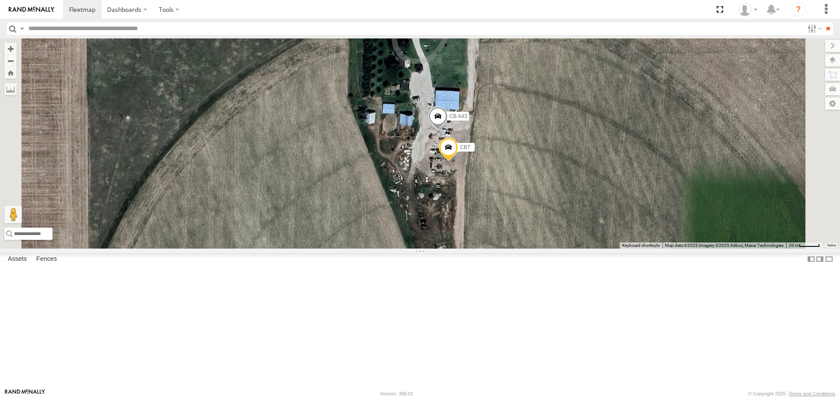
drag, startPoint x: 568, startPoint y: 221, endPoint x: 561, endPoint y: 279, distance: 59.0
click at [561, 248] on div "CB111 NT 0918 NT 825 221 NT 0122 NT ser1029725 NT 5121 NT 201 Malmkar NT NO# 16…" at bounding box center [420, 143] width 840 height 210
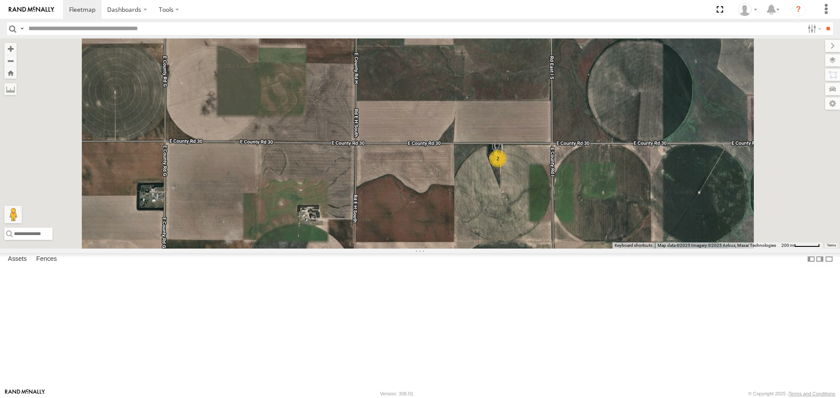
drag, startPoint x: 642, startPoint y: 250, endPoint x: 592, endPoint y: 203, distance: 68.1
click at [594, 206] on div "2" at bounding box center [420, 143] width 840 height 210
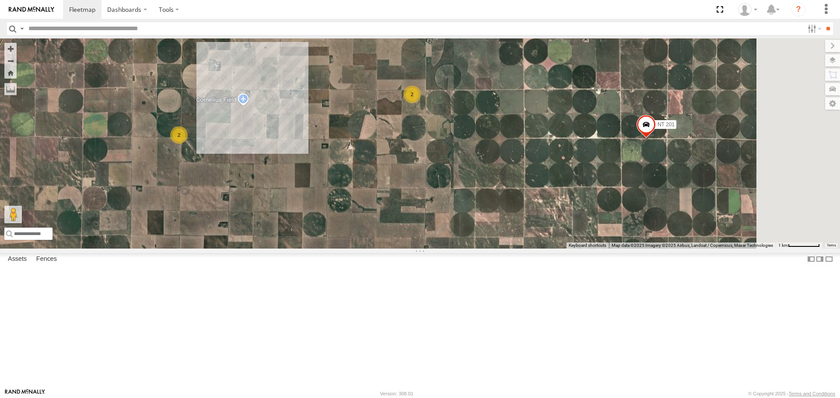
drag, startPoint x: 616, startPoint y: 297, endPoint x: 545, endPoint y: 244, distance: 87.9
click at [545, 244] on div "5 9 NT 201 2 2 CB134 BRSME21213419025992" at bounding box center [420, 143] width 840 height 210
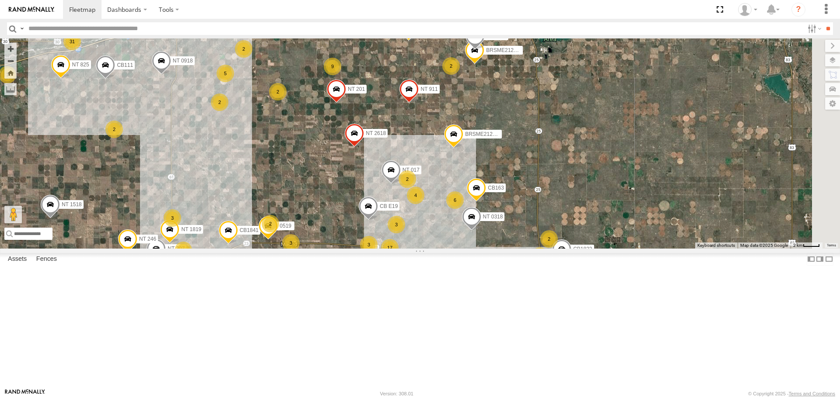
drag, startPoint x: 610, startPoint y: 247, endPoint x: 440, endPoint y: 179, distance: 183.9
click at [440, 179] on div "NT 201 NT 2618 NT 0119 NT 017 NT NO# 1600 AS NT 0918 NT 911 221 NT 0122 NT ser1…" at bounding box center [420, 143] width 840 height 210
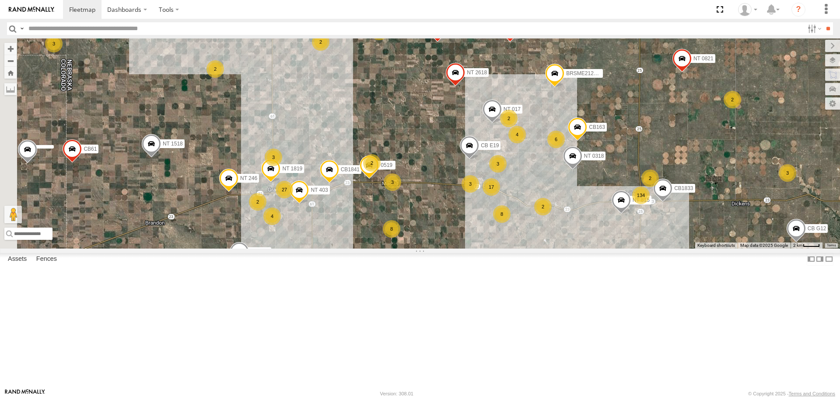
drag, startPoint x: 446, startPoint y: 283, endPoint x: 550, endPoint y: 227, distance: 119.0
click at [550, 227] on div "NT 201 NT 2618 NT 0119 NT 017 NT NO# 1600 AS NT 0918 NT 911 221 NT 0122 NT ser1…" at bounding box center [420, 143] width 840 height 210
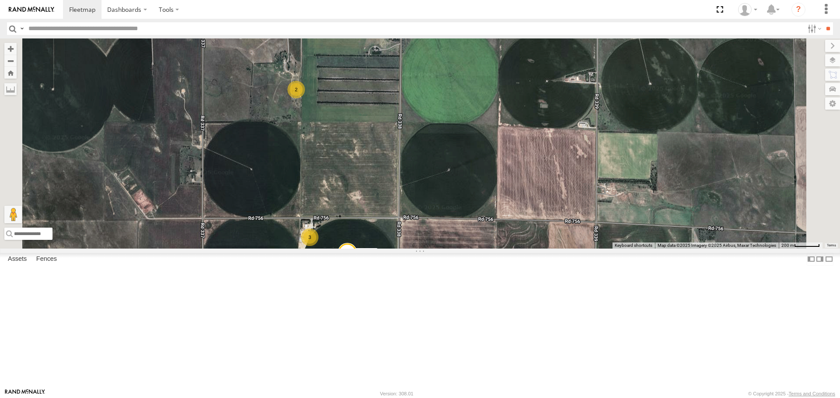
drag, startPoint x: 487, startPoint y: 316, endPoint x: 478, endPoint y: 272, distance: 44.7
click at [478, 248] on div "NT 201 NT 2618 NT 0119 NT 017 NT NO# 1600 AS NT 0918 NT 911 221 NT 0122 NT ser1…" at bounding box center [420, 143] width 840 height 210
